Goal: Find specific page/section: Find specific page/section

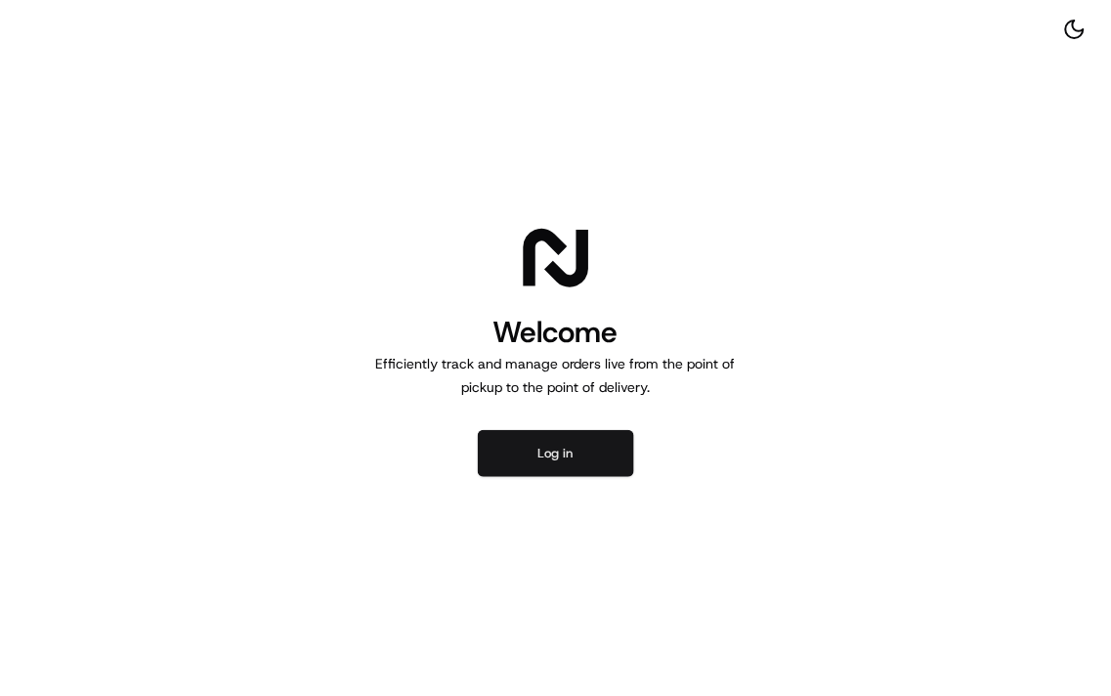
click at [562, 442] on button "Log in" at bounding box center [556, 453] width 156 height 47
